Goal: Information Seeking & Learning: Learn about a topic

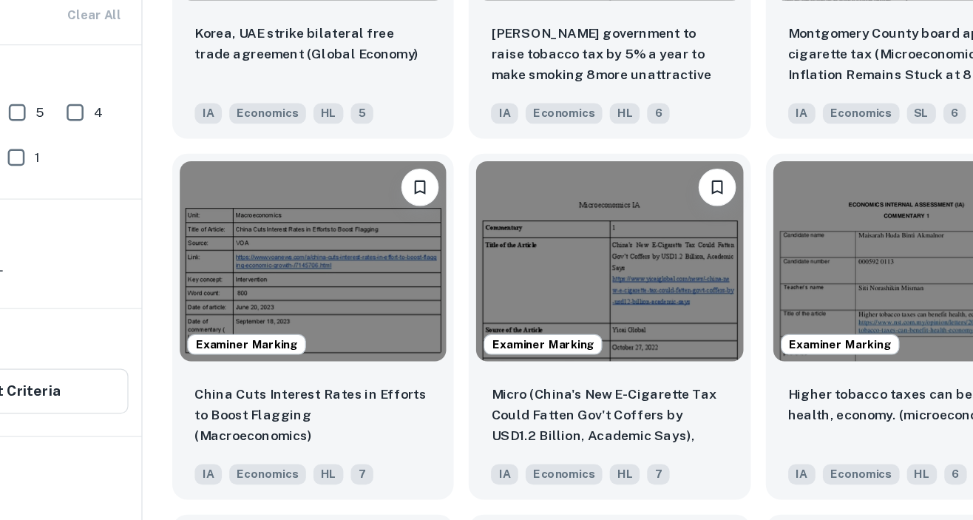
scroll to position [2899, 0]
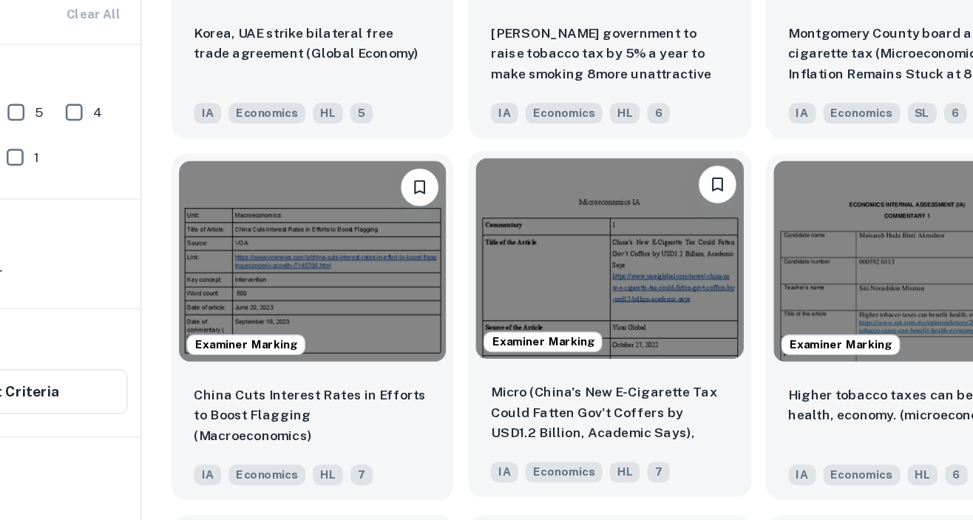
click at [675, 328] on img at bounding box center [609, 276] width 211 height 158
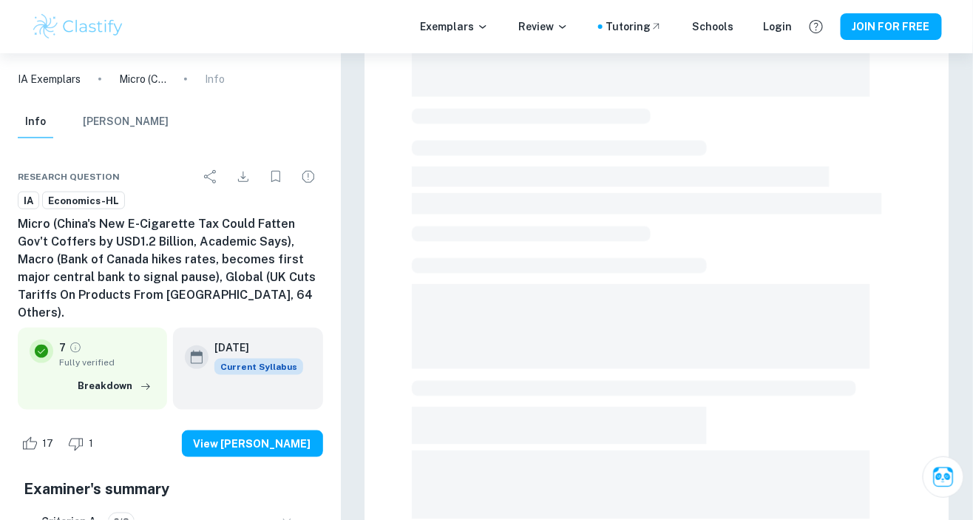
scroll to position [303, 0]
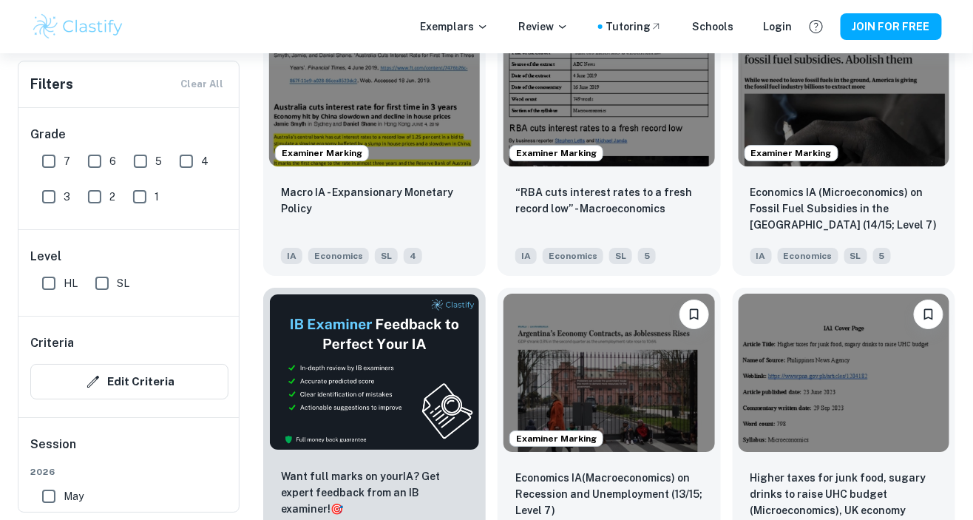
scroll to position [6518, 0]
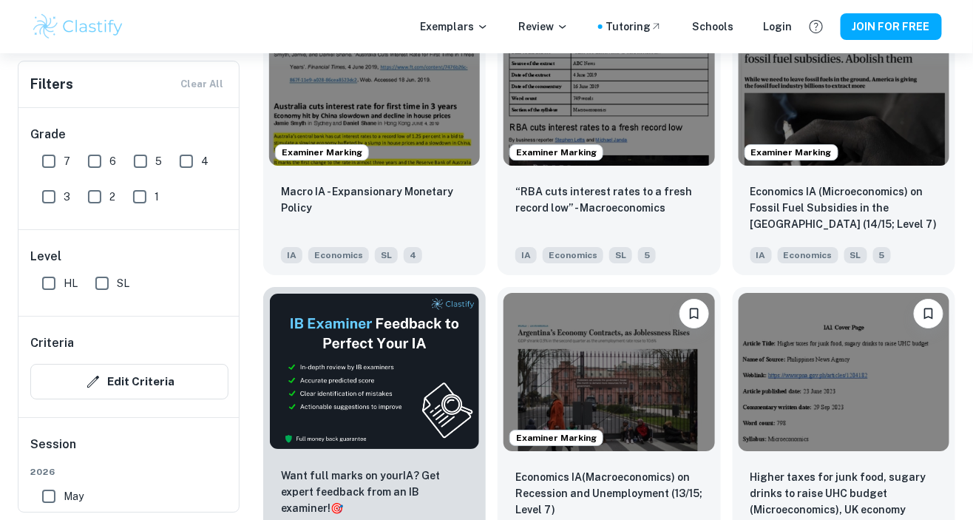
click at [41, 160] on input "7" at bounding box center [49, 161] width 30 height 30
checkbox input "true"
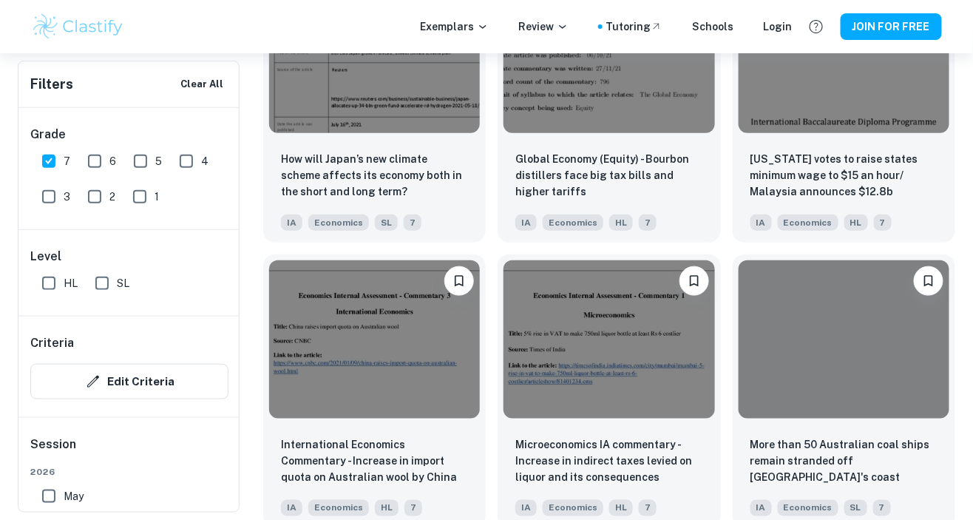
scroll to position [13155, 0]
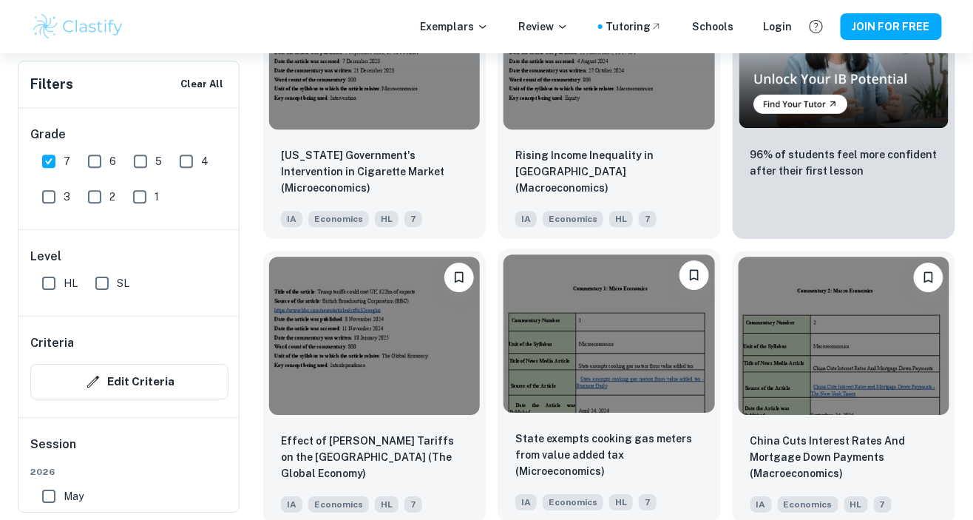
click at [641, 342] on img at bounding box center [609, 333] width 211 height 158
click at [646, 352] on img at bounding box center [609, 333] width 211 height 158
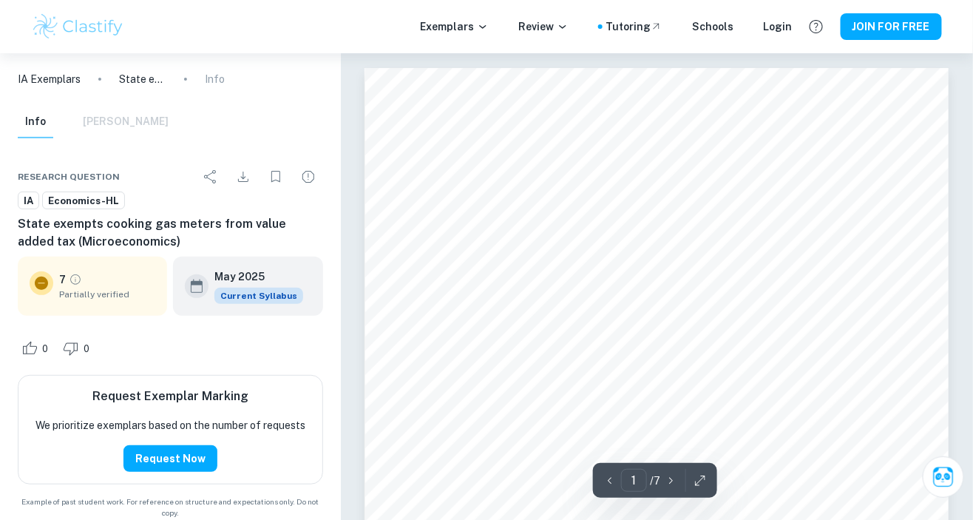
scroll to position [7, 0]
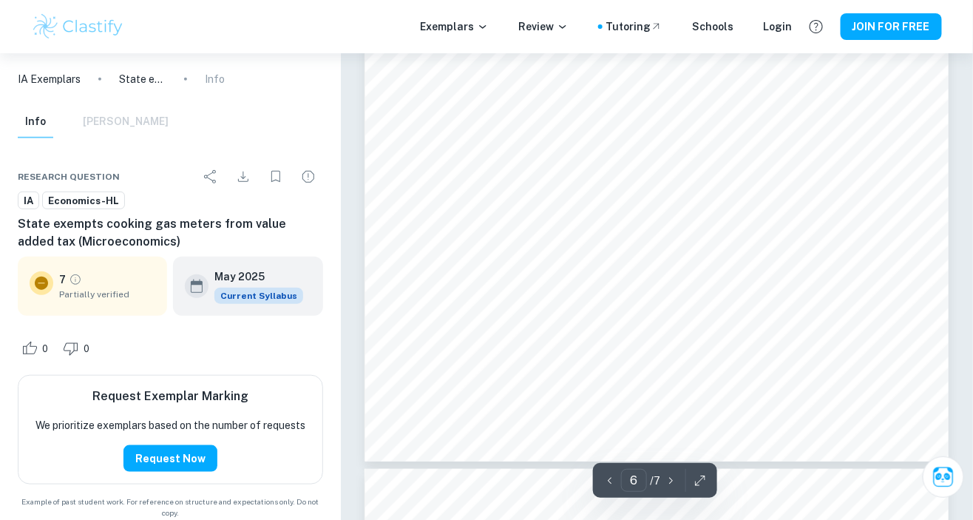
type input "7"
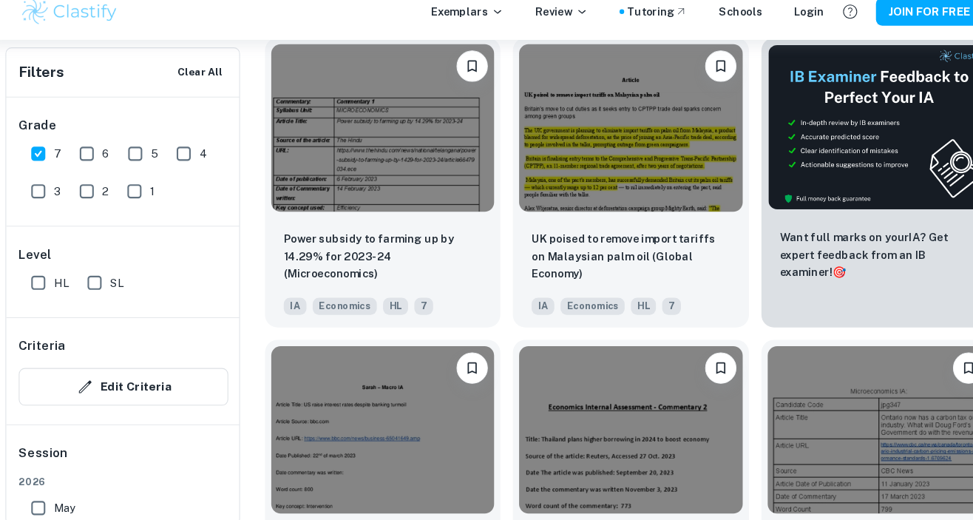
scroll to position [510, 0]
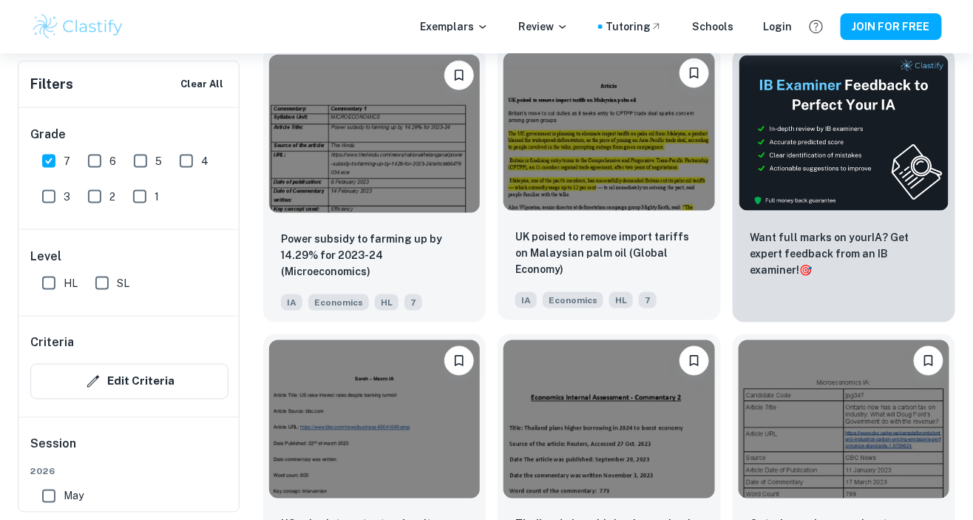
click at [670, 141] on img at bounding box center [609, 132] width 211 height 158
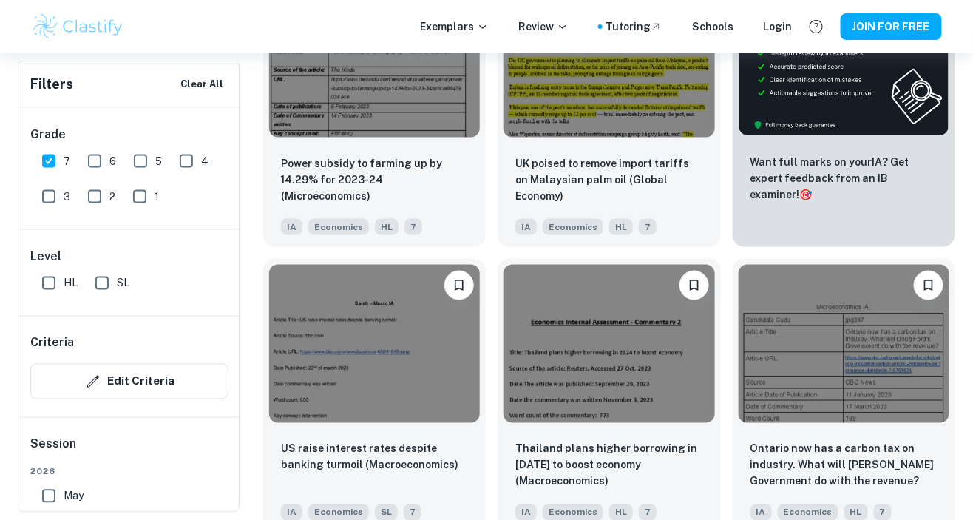
scroll to position [583, 0]
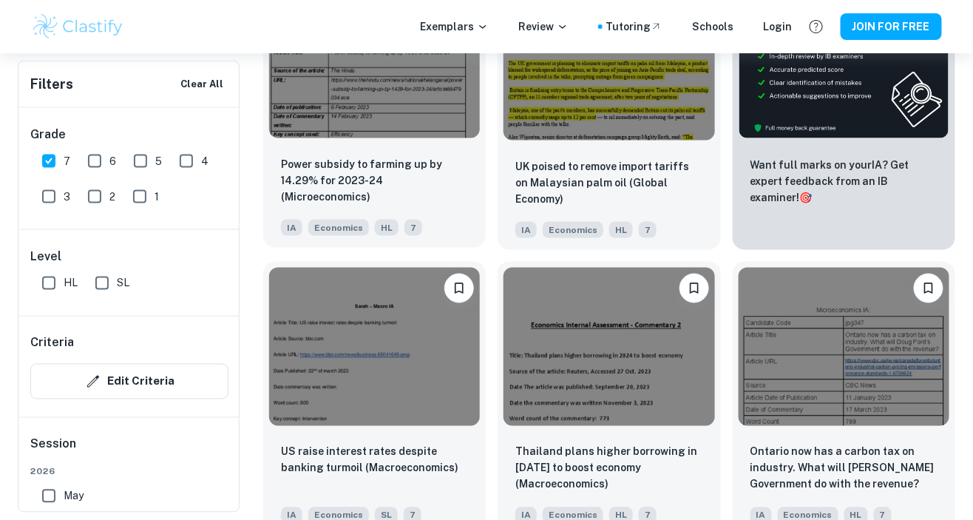
click at [453, 179] on p "Power subsidy to farming up by 14.29% for 2023-24 (Microeconomics)" at bounding box center [374, 180] width 187 height 49
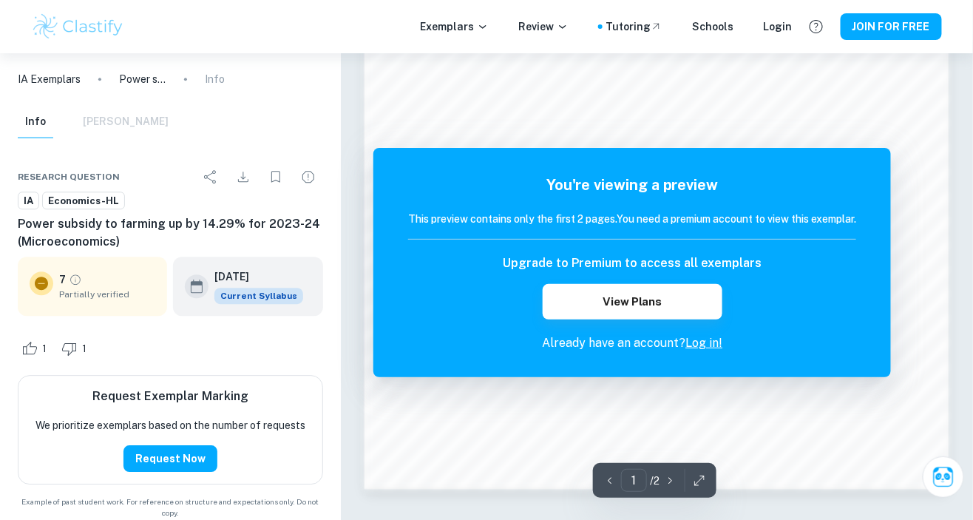
scroll to position [624, 0]
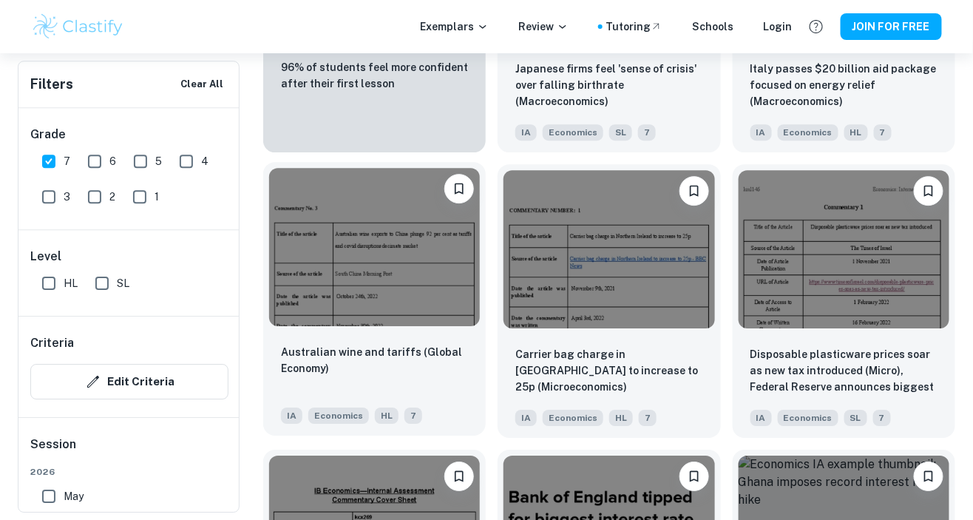
click at [281, 321] on img at bounding box center [374, 247] width 211 height 158
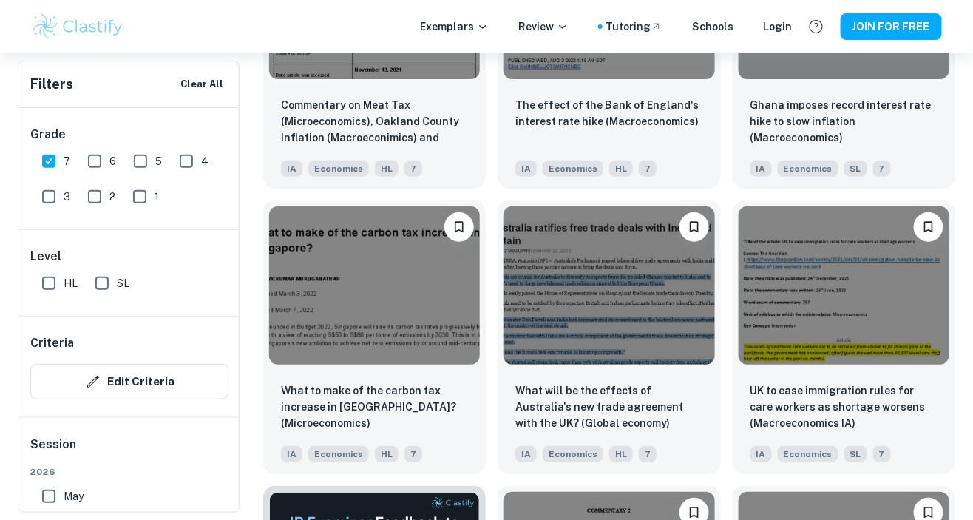
scroll to position [1808, 0]
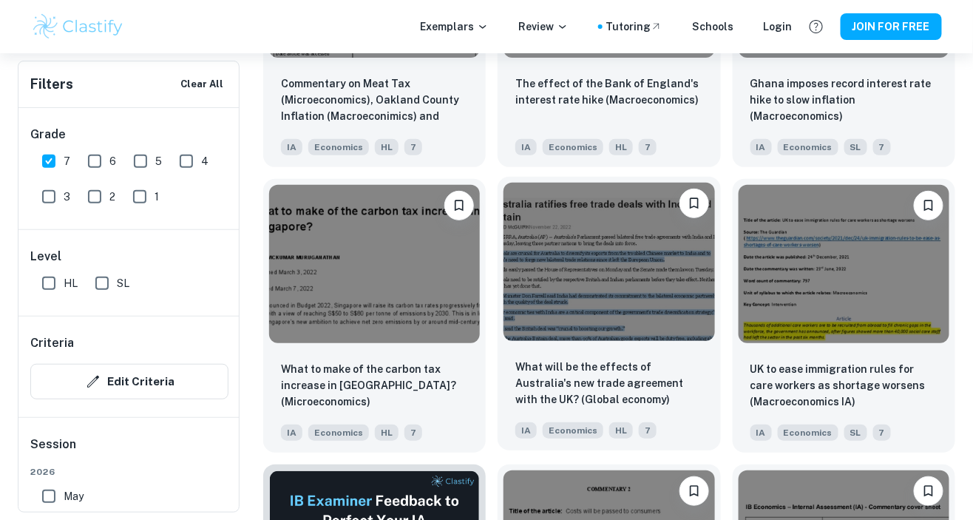
click at [670, 317] on img at bounding box center [609, 262] width 211 height 158
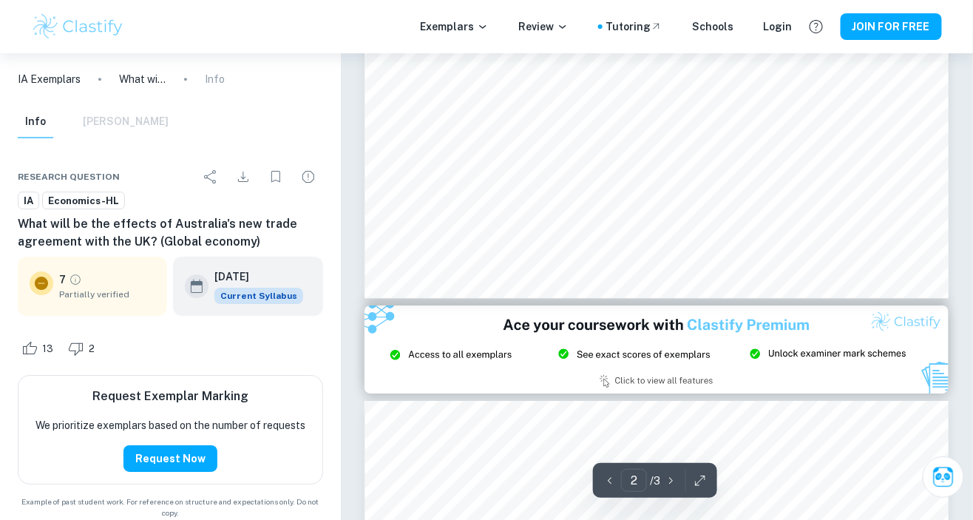
scroll to position [394, 0]
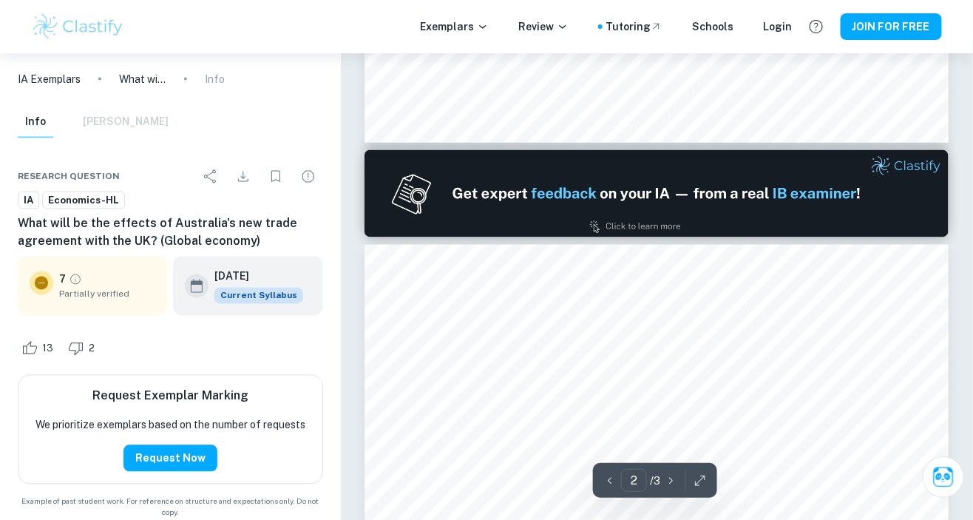
type input "1"
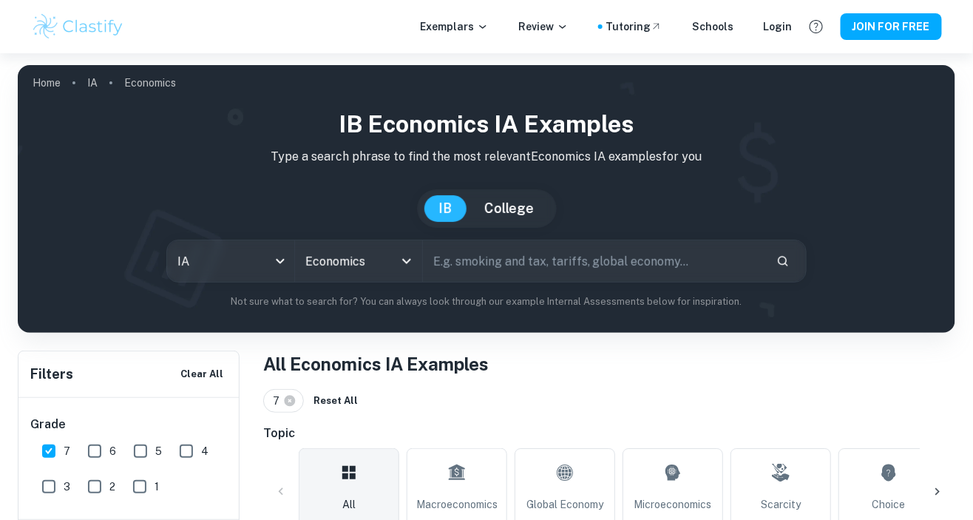
click at [598, 259] on input "text" at bounding box center [594, 260] width 342 height 41
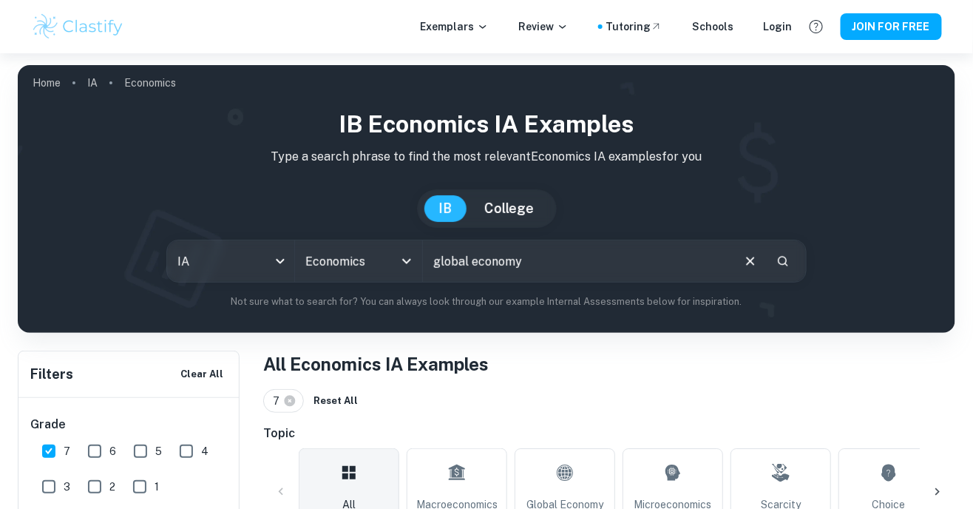
type input "global economy"
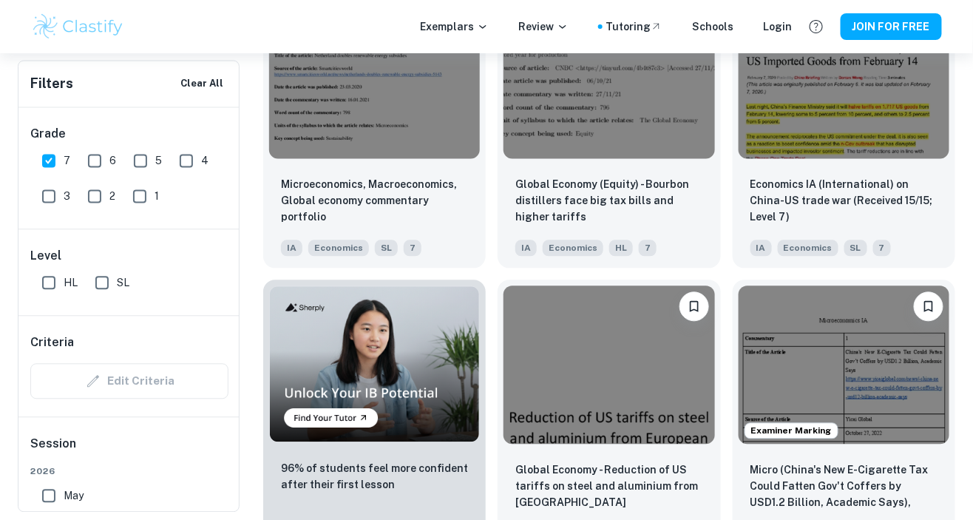
scroll to position [852, 0]
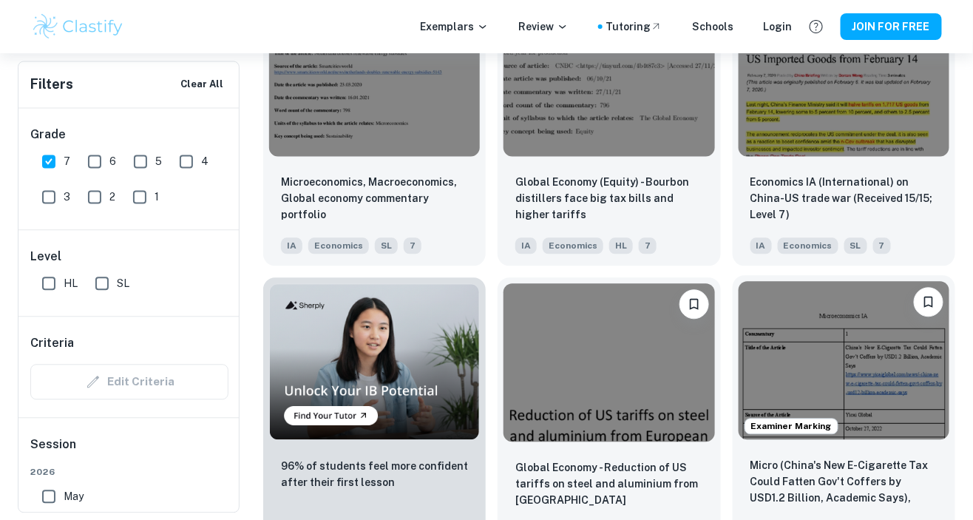
click at [877, 373] on img at bounding box center [844, 361] width 211 height 158
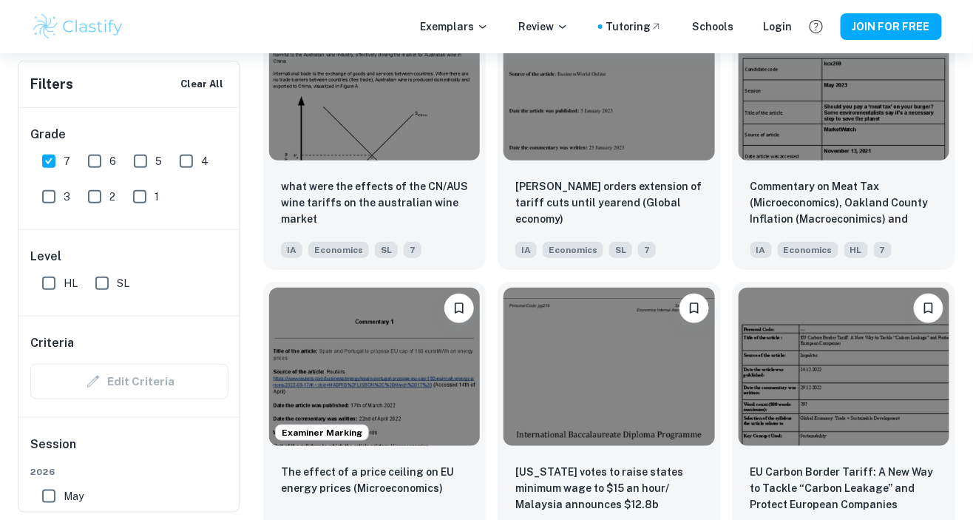
scroll to position [10556, 0]
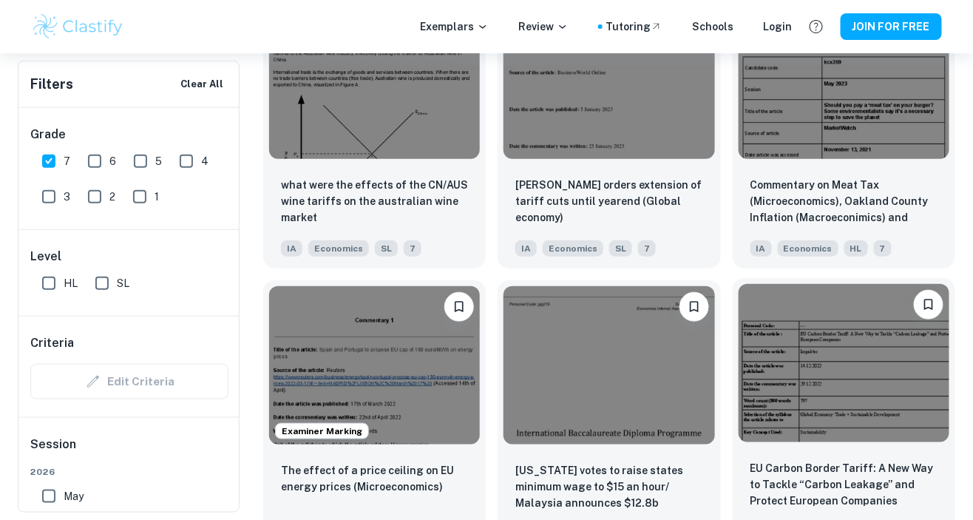
click at [873, 383] on img at bounding box center [844, 363] width 211 height 158
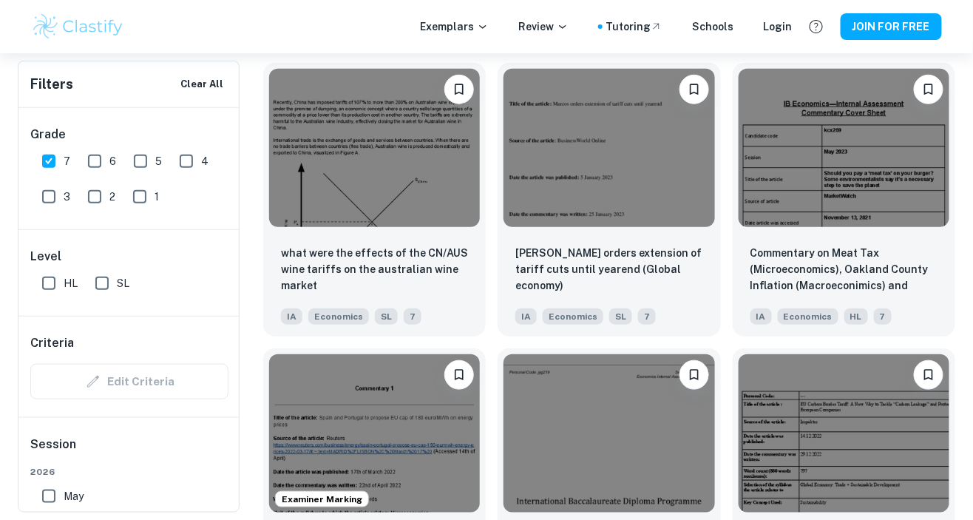
scroll to position [10488, 0]
click at [902, 198] on img at bounding box center [844, 146] width 211 height 158
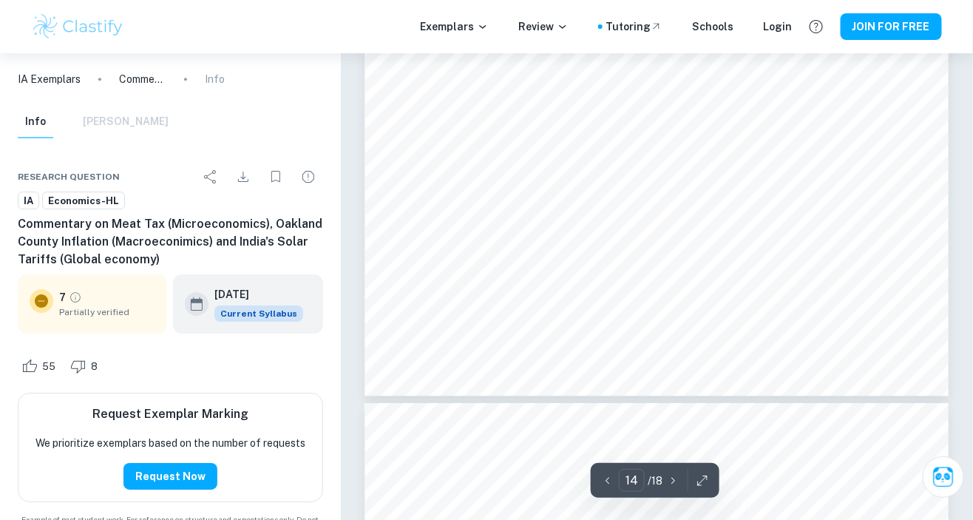
type input "13"
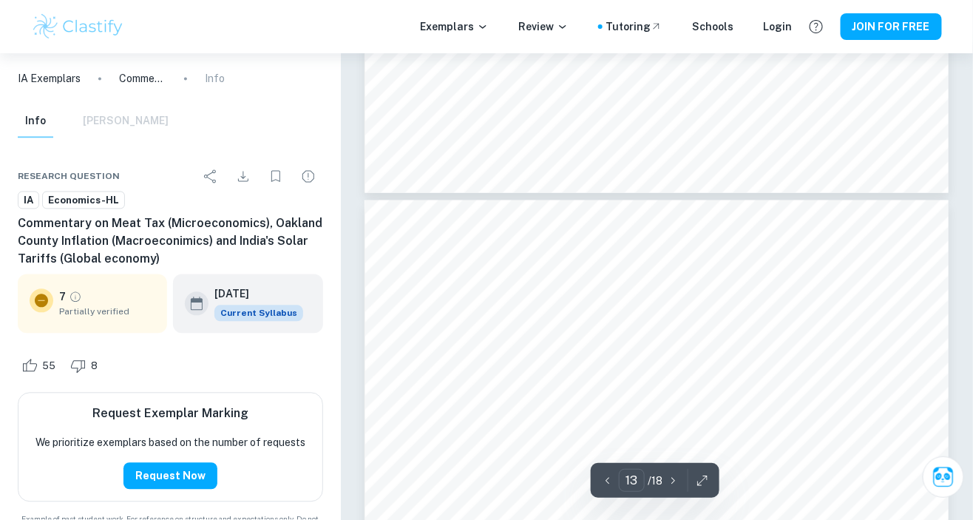
scroll to position [9314, 0]
